Goal: Task Accomplishment & Management: Use online tool/utility

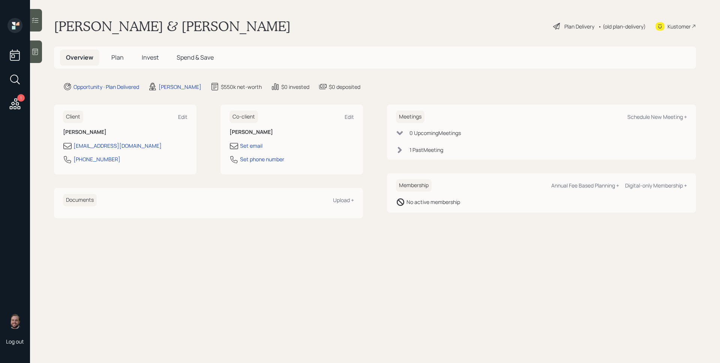
click at [118, 54] on span "Plan" at bounding box center [117, 57] width 12 height 8
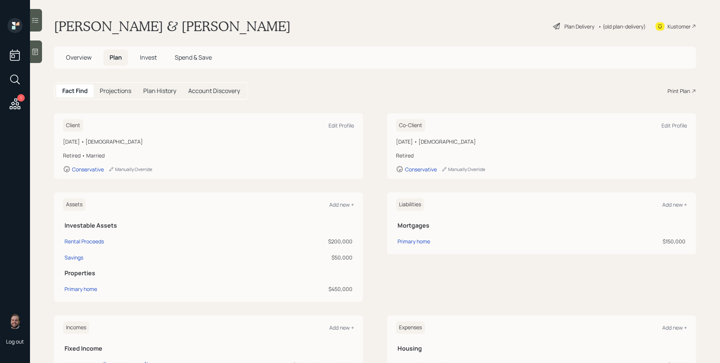
click at [564, 27] on div "Plan Delivery" at bounding box center [579, 26] width 30 height 8
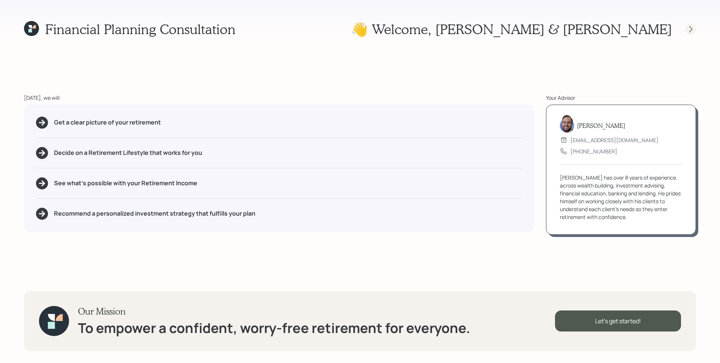
click at [688, 27] on icon at bounding box center [690, 28] width 7 height 7
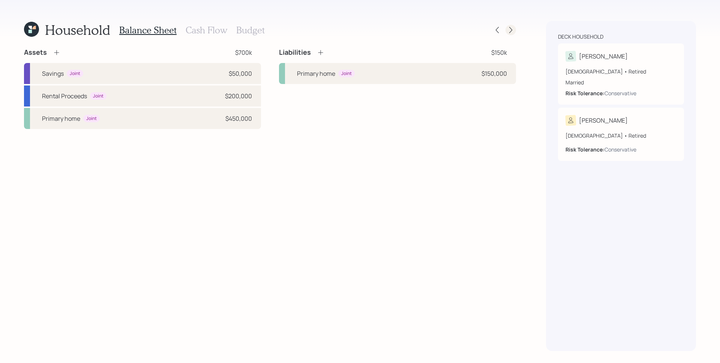
click at [513, 28] on icon at bounding box center [510, 29] width 7 height 7
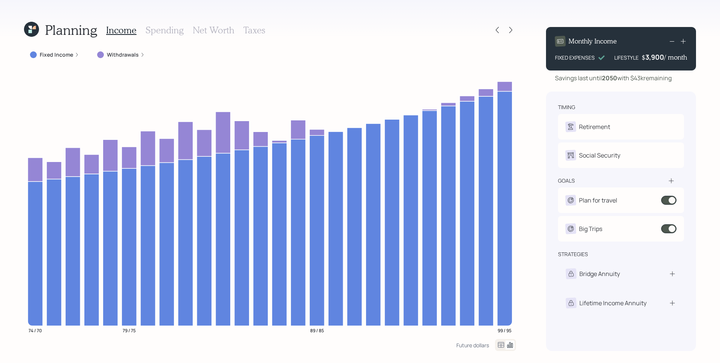
click at [135, 53] on label "Withdrawals" at bounding box center [123, 54] width 32 height 7
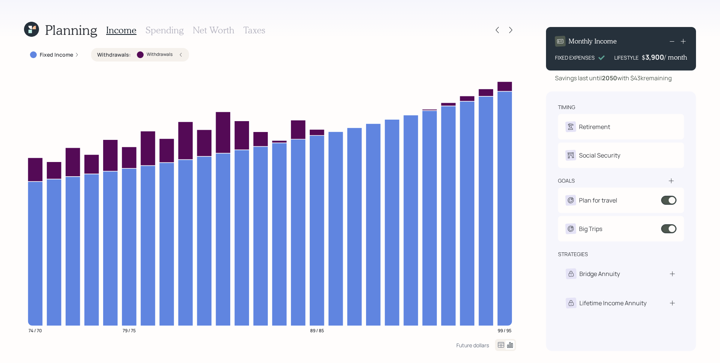
click at [159, 31] on h3 "Spending" at bounding box center [164, 30] width 38 height 11
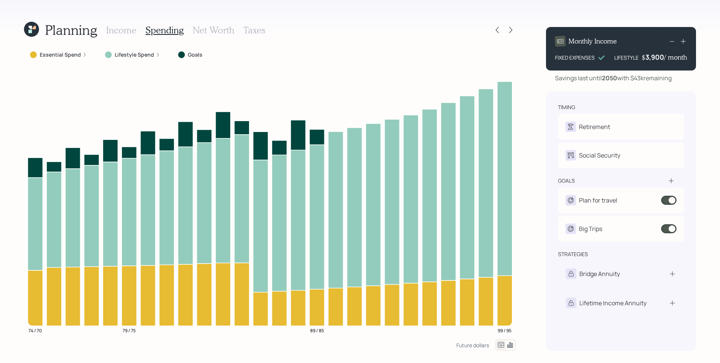
click at [150, 55] on label "Lifestyle Spend" at bounding box center [134, 54] width 39 height 7
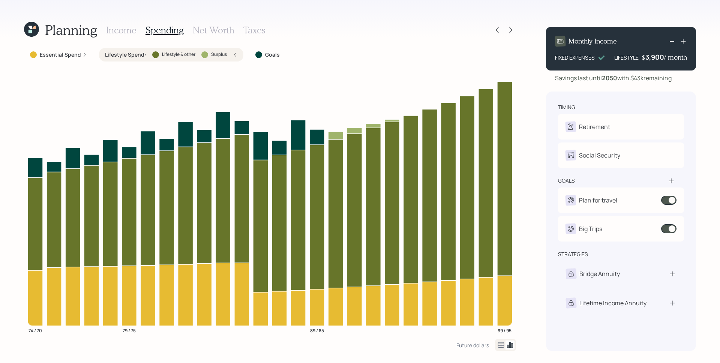
click at [152, 55] on div at bounding box center [155, 54] width 7 height 7
